Goal: Task Accomplishment & Management: Manage account settings

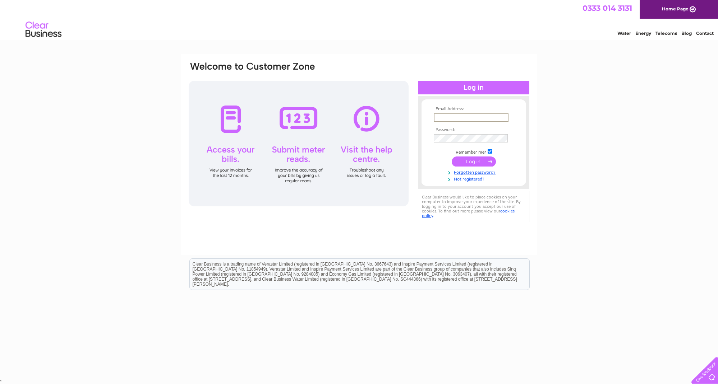
type input "enquiries@furrowland.co.uk"
click at [470, 158] on input "submit" at bounding box center [474, 162] width 44 height 10
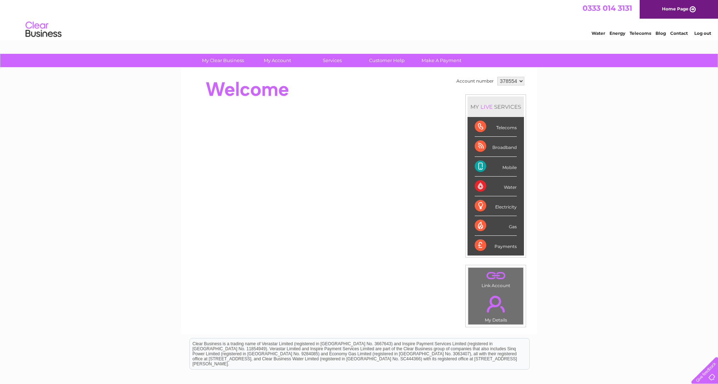
click at [619, 34] on link "Energy" at bounding box center [617, 33] width 16 height 5
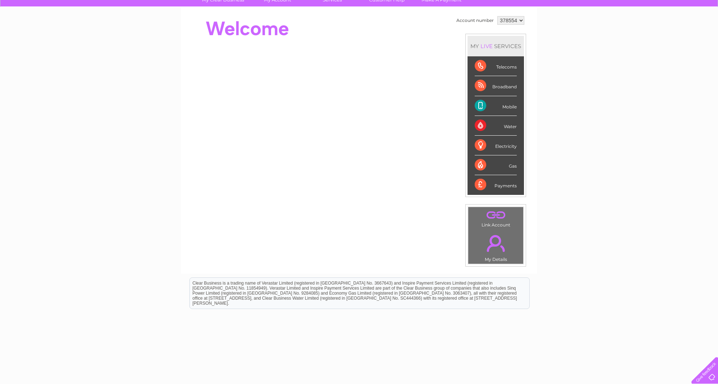
scroll to position [64, 0]
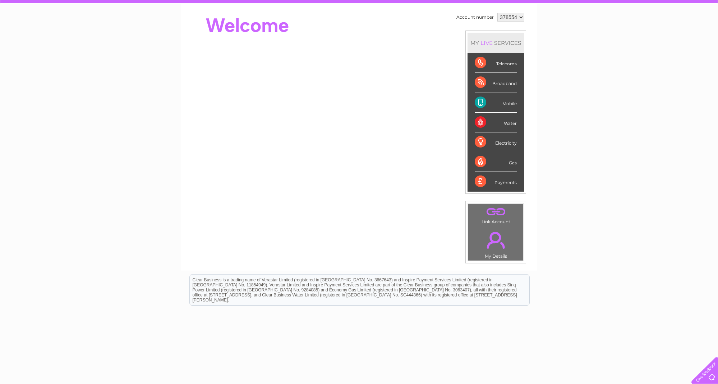
drag, startPoint x: 507, startPoint y: 65, endPoint x: 492, endPoint y: 66, distance: 15.1
click at [507, 65] on div "Telecoms" at bounding box center [495, 63] width 42 height 20
click at [488, 66] on div "Telecoms" at bounding box center [495, 63] width 42 height 20
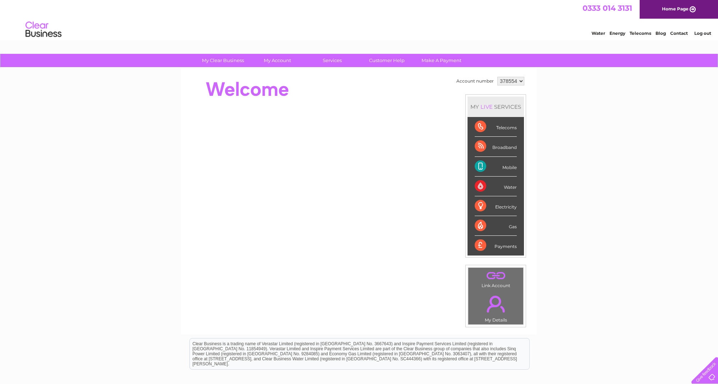
scroll to position [0, 0]
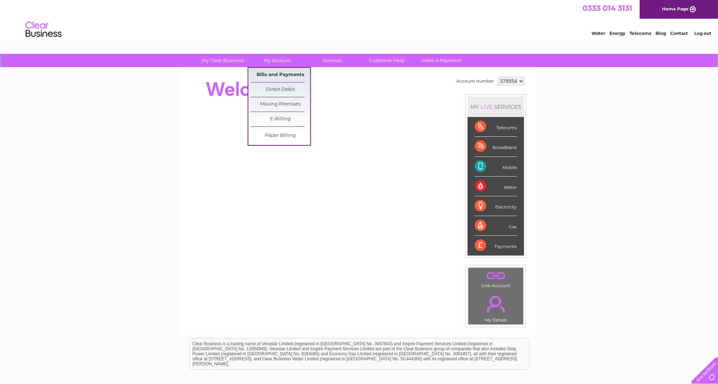
click at [276, 78] on link "Bills and Payments" at bounding box center [280, 75] width 59 height 14
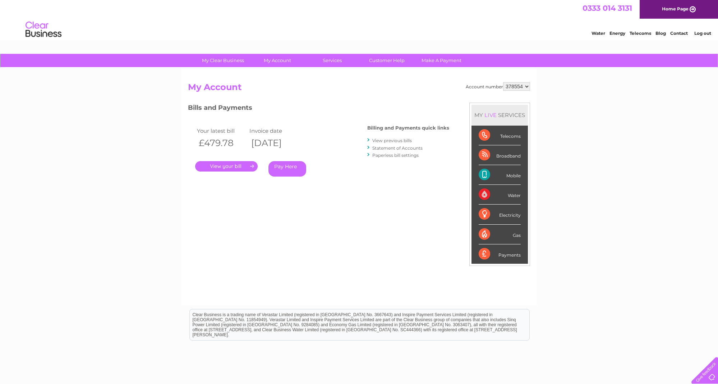
click at [227, 167] on link "." at bounding box center [226, 166] width 62 height 10
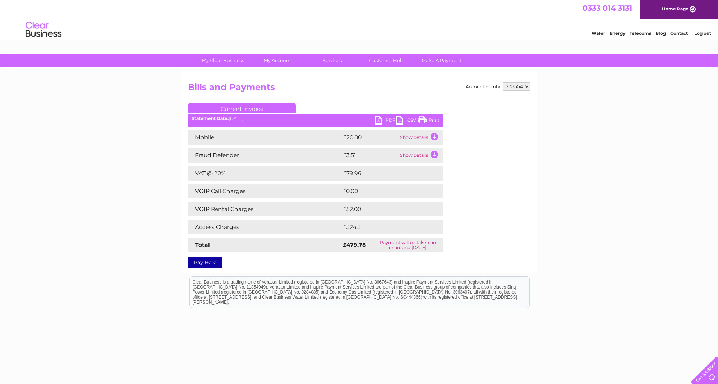
click at [377, 121] on link "PDF" at bounding box center [386, 121] width 22 height 10
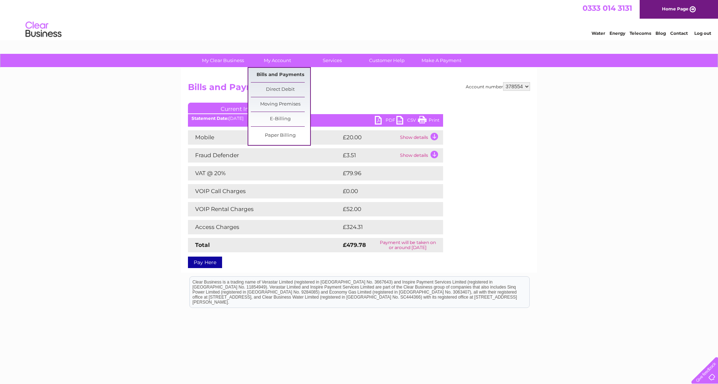
click at [281, 76] on link "Bills and Payments" at bounding box center [280, 75] width 59 height 14
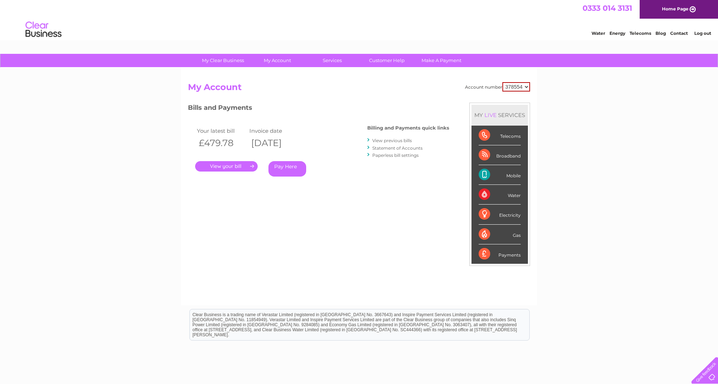
click at [226, 163] on link "." at bounding box center [226, 166] width 62 height 10
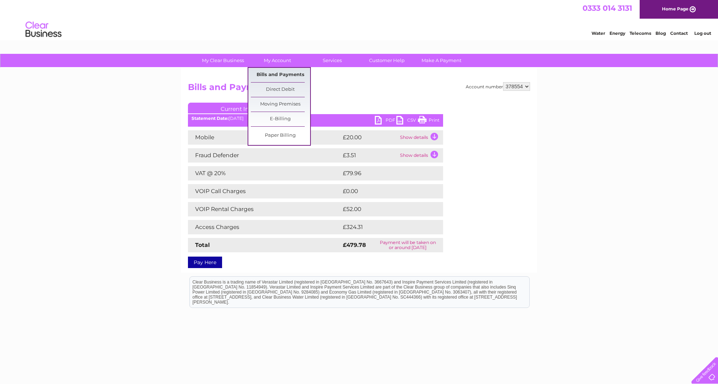
click at [281, 75] on link "Bills and Payments" at bounding box center [280, 75] width 59 height 14
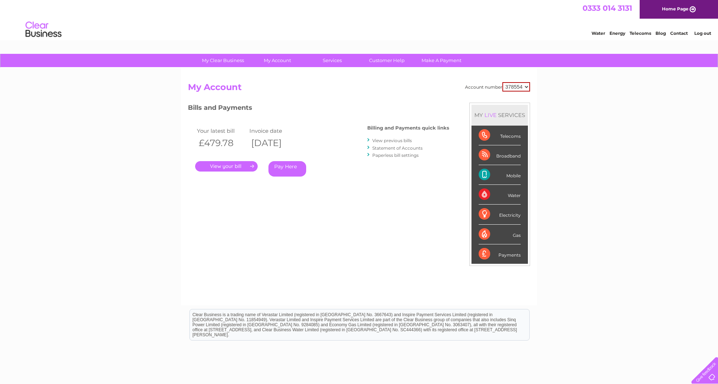
click at [389, 139] on link "View previous bills" at bounding box center [392, 140] width 40 height 5
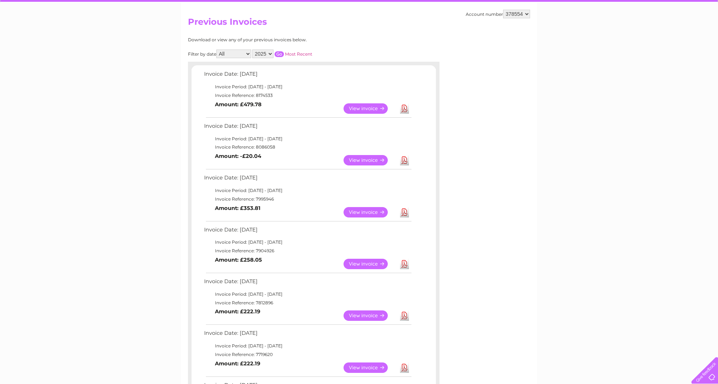
scroll to position [67, 0]
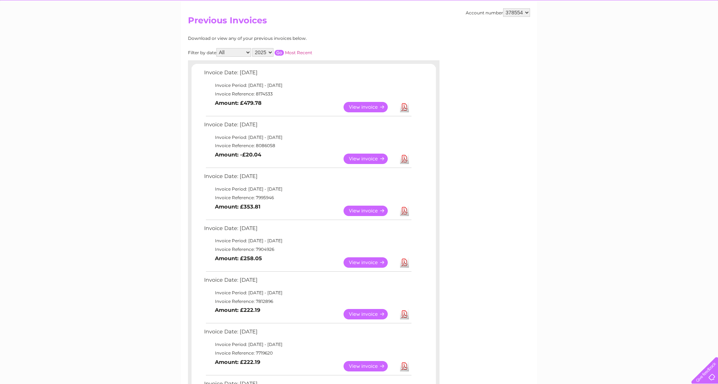
click at [370, 154] on link "View" at bounding box center [369, 159] width 53 height 10
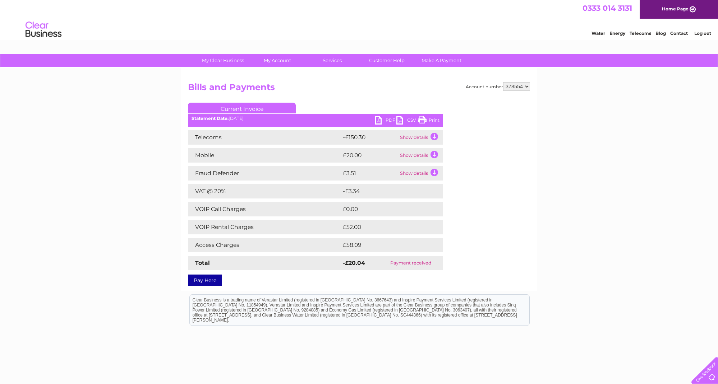
click at [377, 119] on link "PDF" at bounding box center [386, 121] width 22 height 10
click at [409, 136] on td "Show details" at bounding box center [420, 137] width 45 height 14
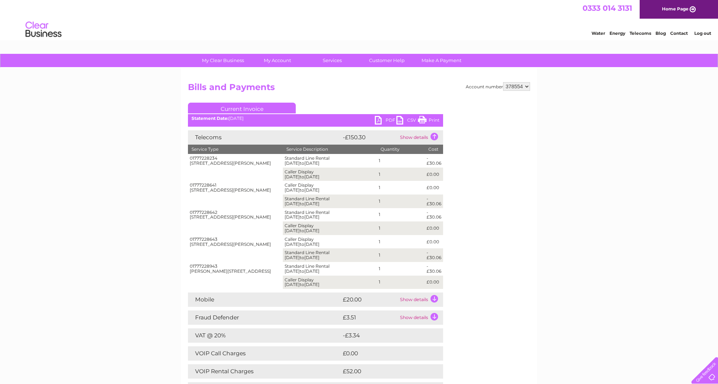
click at [409, 136] on td "Show details" at bounding box center [420, 137] width 45 height 14
